Goal: Task Accomplishment & Management: Complete application form

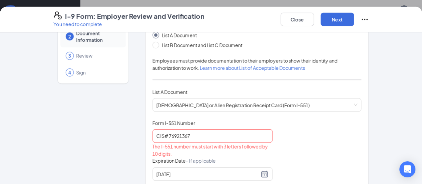
scroll to position [31, 0]
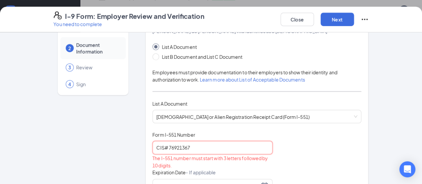
click at [153, 147] on input "CIS# 76921367" at bounding box center [213, 147] width 120 height 13
click at [179, 143] on input "IOE 76921367" at bounding box center [213, 147] width 120 height 13
click at [354, 21] on button "Next" at bounding box center [337, 19] width 33 height 13
click at [354, 19] on button "Next" at bounding box center [337, 19] width 33 height 13
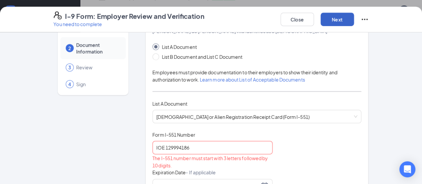
click at [354, 19] on button "Next" at bounding box center [337, 19] width 33 height 13
click at [153, 147] on input "IOE 129994186" at bounding box center [213, 147] width 120 height 13
click at [354, 21] on button "Next" at bounding box center [337, 19] width 33 height 13
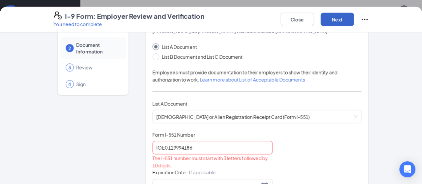
click at [354, 21] on button "Next" at bounding box center [337, 19] width 33 height 13
click at [153, 149] on input "IOE0 129994186" at bounding box center [213, 147] width 120 height 13
type input "I0E0 129994186"
click at [354, 20] on button "Next" at bounding box center [337, 19] width 33 height 13
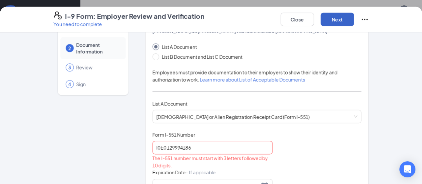
click at [354, 20] on button "Next" at bounding box center [337, 19] width 33 height 13
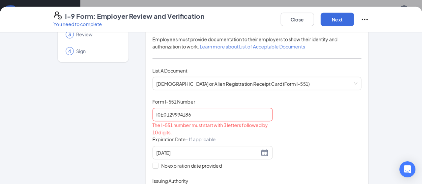
scroll to position [51, 0]
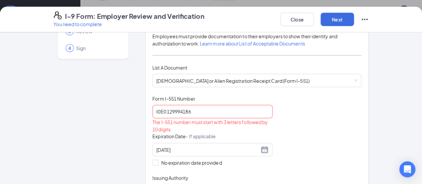
scroll to position [64, 0]
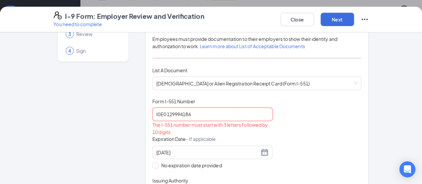
click at [195, 113] on input "I0E0 129994186" at bounding box center [213, 113] width 120 height 13
click at [285, 74] on div "List A Document List B Document and List C Document Employees must provide docu…" at bounding box center [257, 105] width 209 height 190
click at [362, 156] on div "Document Title [DEMOGRAPHIC_DATA] or Alien Registration Receipt Card (Form I-55…" at bounding box center [257, 149] width 209 height 102
